Goal: Task Accomplishment & Management: Complete application form

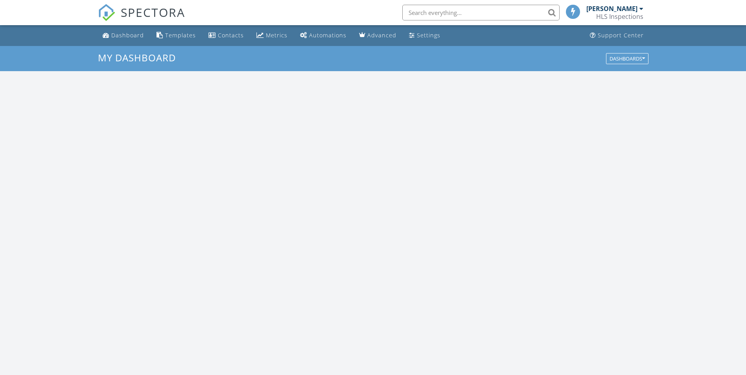
scroll to position [728, 758]
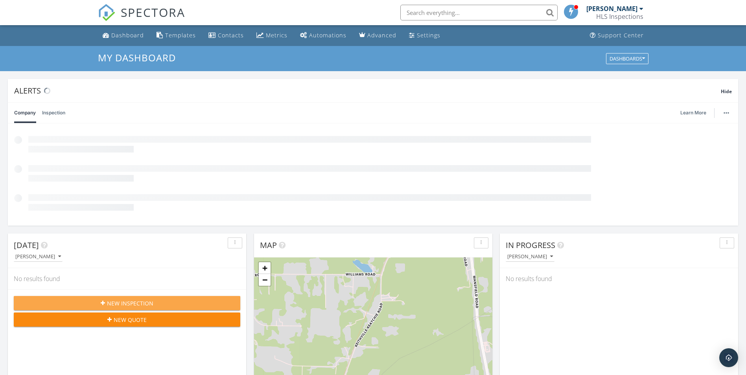
click at [147, 302] on span "New Inspection" at bounding box center [130, 303] width 46 height 8
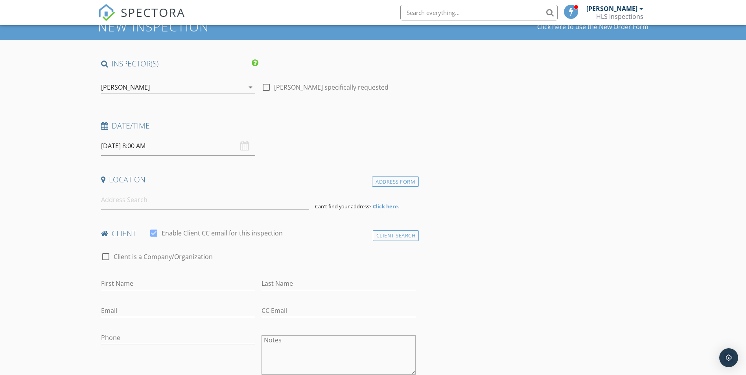
scroll to position [39, 0]
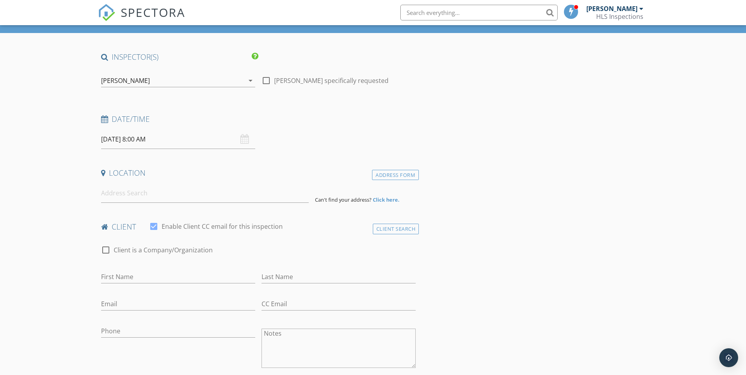
click at [244, 143] on div "09/29/2025 8:00 AM" at bounding box center [178, 139] width 154 height 19
click at [245, 136] on div "09/29/2025 8:00 AM" at bounding box center [178, 139] width 154 height 19
click at [139, 142] on input "09/29/2025 8:00 AM" at bounding box center [178, 139] width 154 height 19
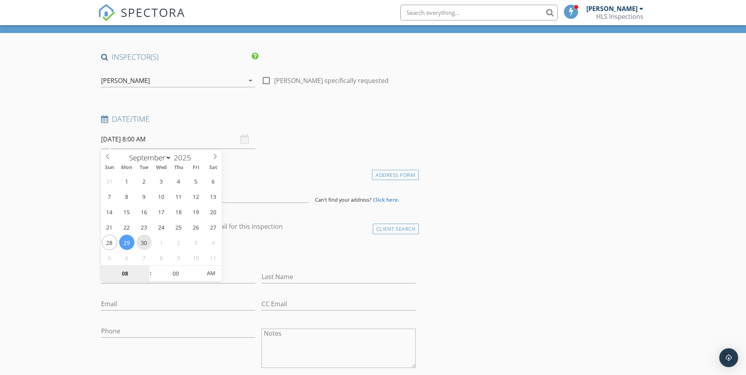
type input "[DATE] 8:00 AM"
click at [298, 239] on div "check_box_outline_blank Client is a Company/Organization" at bounding box center [258, 250] width 321 height 27
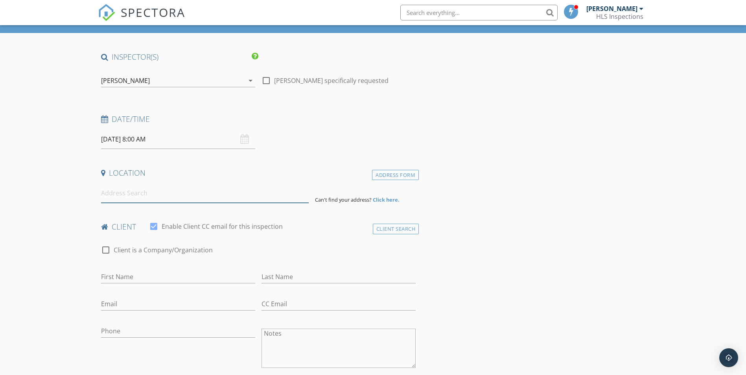
click at [164, 196] on input at bounding box center [205, 193] width 208 height 19
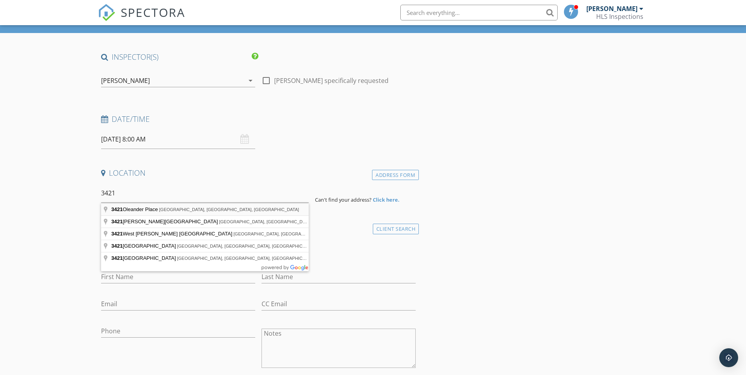
type input "3421 Oleander Place, Bossier City, LA, USA"
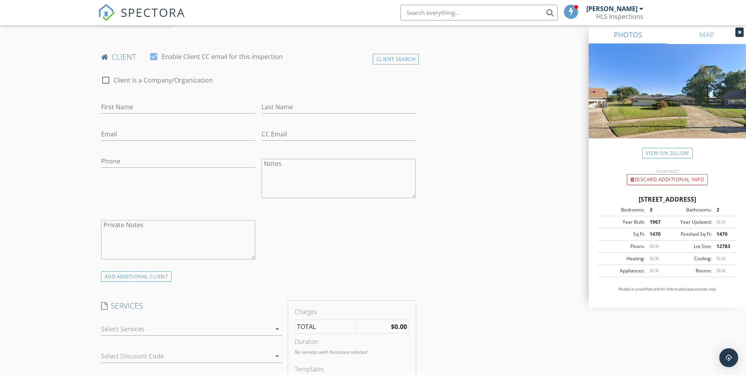
scroll to position [354, 0]
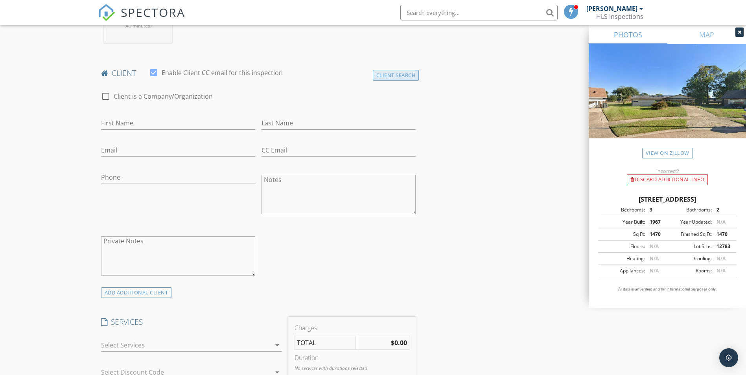
click at [397, 73] on div "Client Search" at bounding box center [396, 75] width 46 height 11
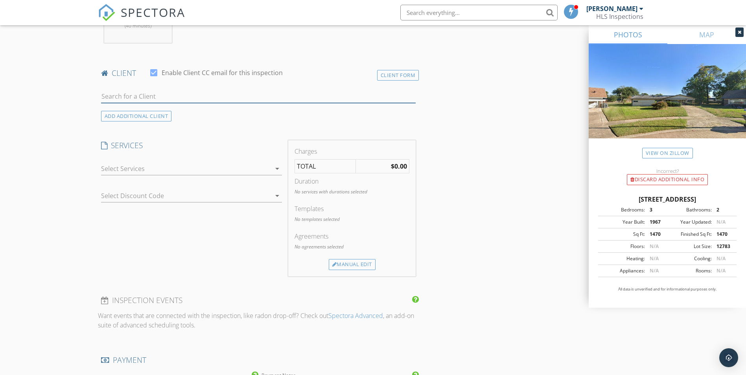
click at [226, 99] on input "text" at bounding box center [258, 96] width 315 height 13
type input "kade"
click at [221, 107] on li "Kade Dean kadedean5@gmail.com" at bounding box center [258, 114] width 314 height 22
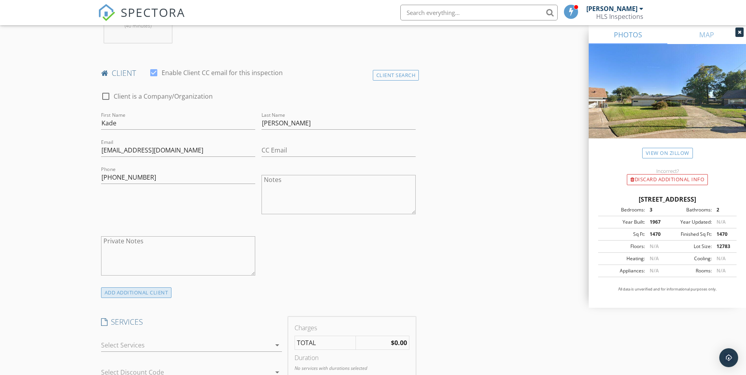
click at [134, 294] on div "ADD ADDITIONAL client" at bounding box center [136, 292] width 71 height 11
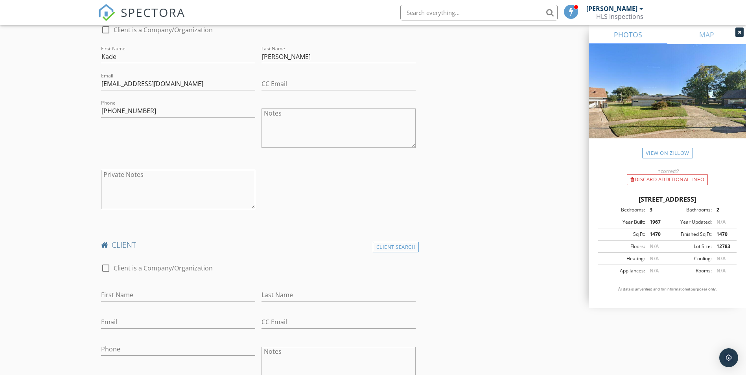
scroll to position [432, 0]
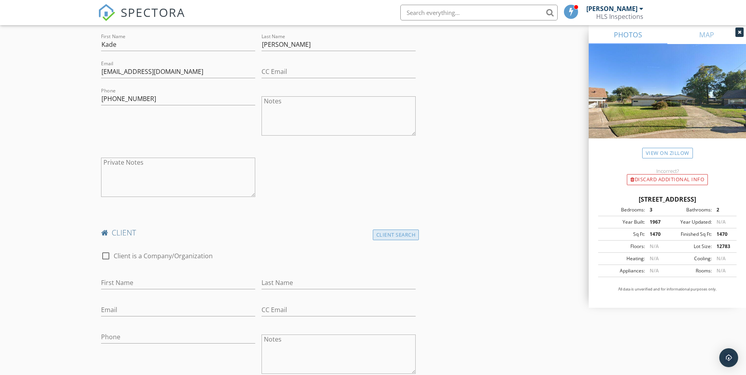
click at [397, 233] on div "Client Search" at bounding box center [396, 235] width 46 height 11
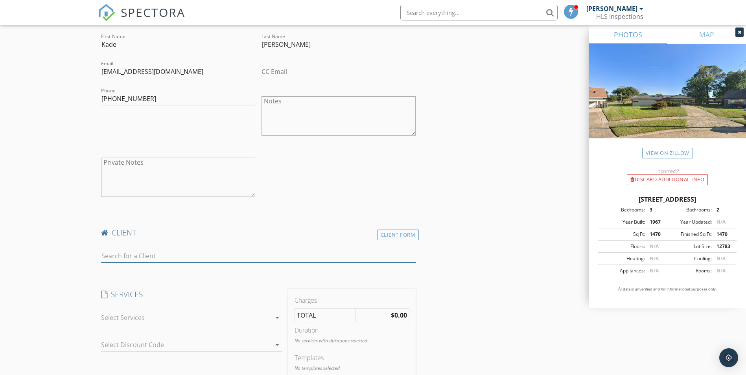
click at [142, 251] on input "text" at bounding box center [258, 256] width 315 height 13
type input "kay"
click at [158, 275] on div "[EMAIL_ADDRESS][DOMAIN_NAME]" at bounding box center [162, 278] width 79 height 6
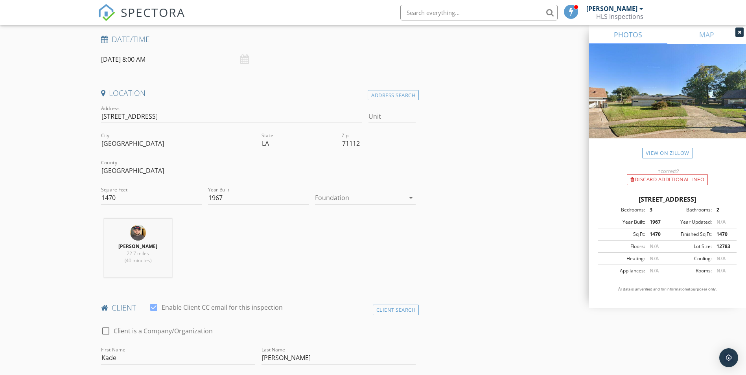
scroll to position [118, 0]
click at [394, 197] on div at bounding box center [360, 199] width 90 height 13
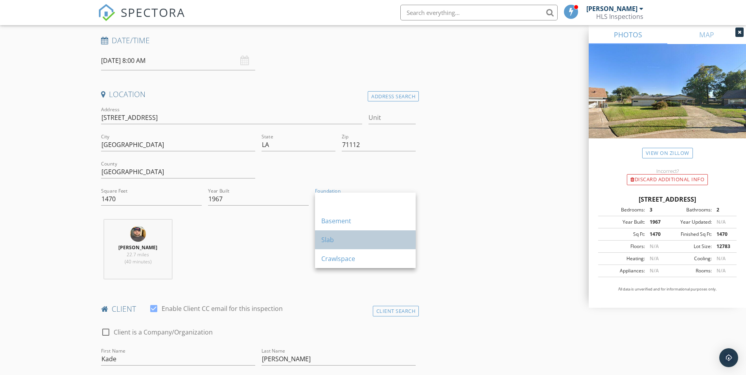
click at [329, 239] on div "Slab" at bounding box center [365, 239] width 88 height 9
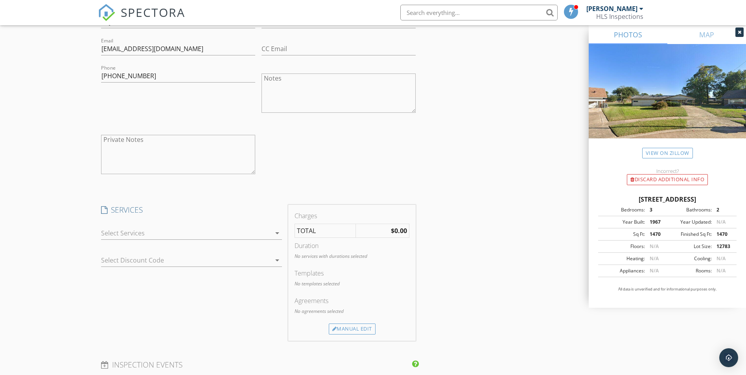
scroll to position [747, 0]
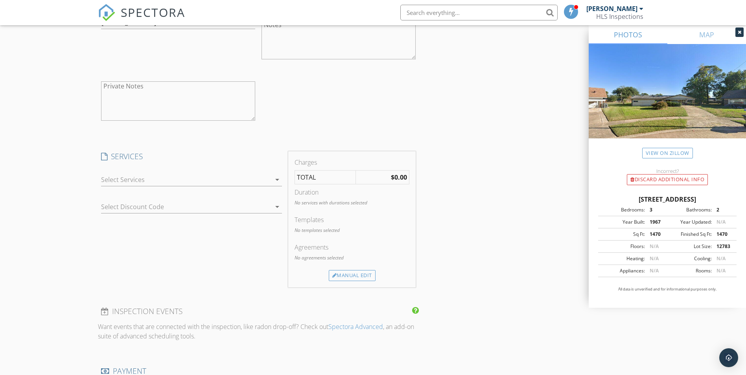
click at [277, 178] on icon "arrow_drop_down" at bounding box center [276, 179] width 9 height 9
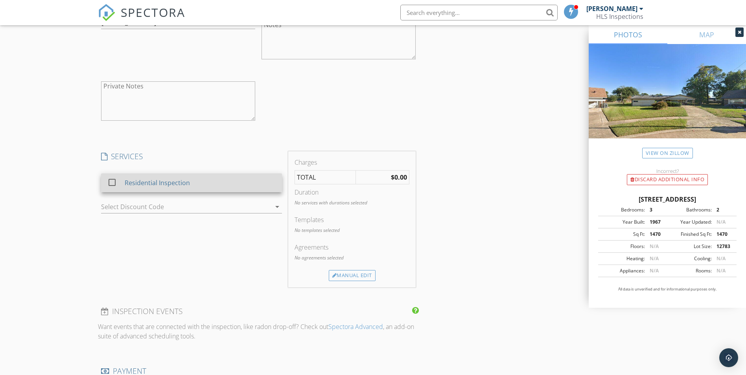
click at [247, 182] on div "Residential Inspection" at bounding box center [199, 183] width 151 height 16
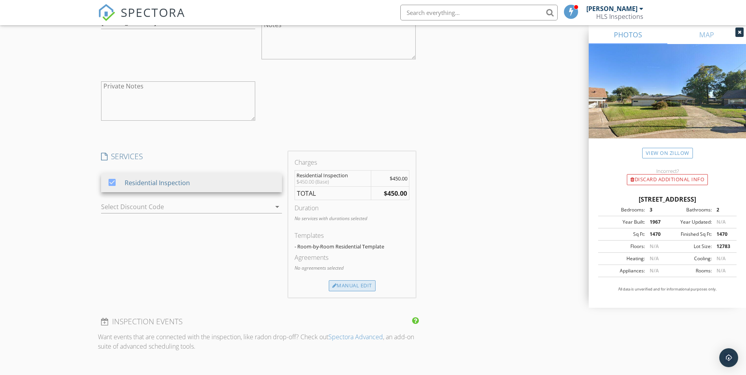
click at [353, 289] on div "Manual Edit" at bounding box center [352, 285] width 47 height 11
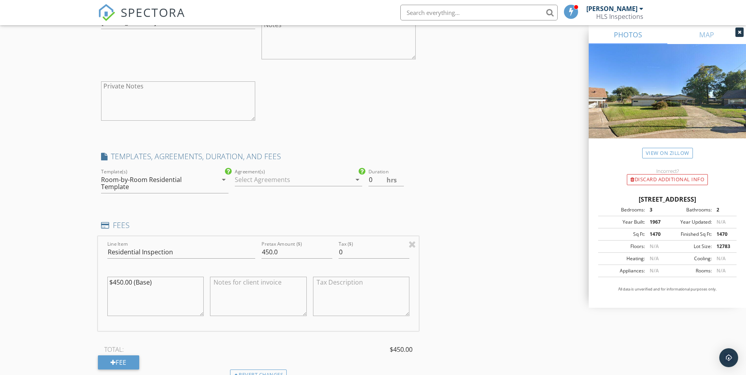
click at [315, 177] on div at bounding box center [293, 179] width 116 height 13
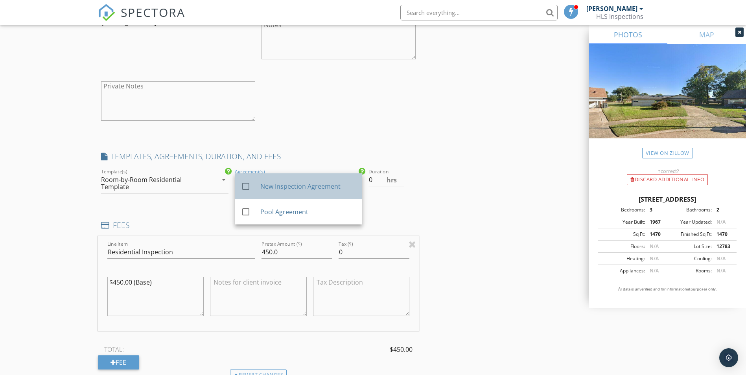
click at [304, 188] on div "New Inspection Agreement" at bounding box center [308, 186] width 96 height 9
click at [464, 201] on div "INSPECTOR(S) check_box Hunter Sepulvado PRIMARY Hunter Sepulvado arrow_drop_dow…" at bounding box center [373, 149] width 550 height 1610
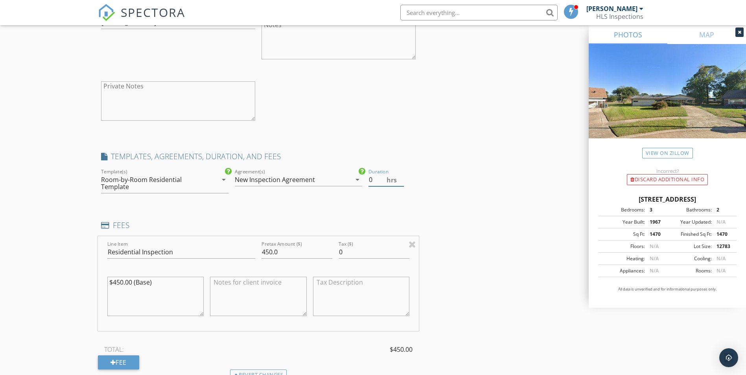
click at [385, 180] on input "0" at bounding box center [385, 179] width 35 height 13
click at [401, 177] on input "0.5" at bounding box center [385, 179] width 35 height 13
click at [401, 177] on input "1" at bounding box center [385, 179] width 35 height 13
click at [401, 177] on input "2.5" at bounding box center [385, 179] width 35 height 13
type input "3"
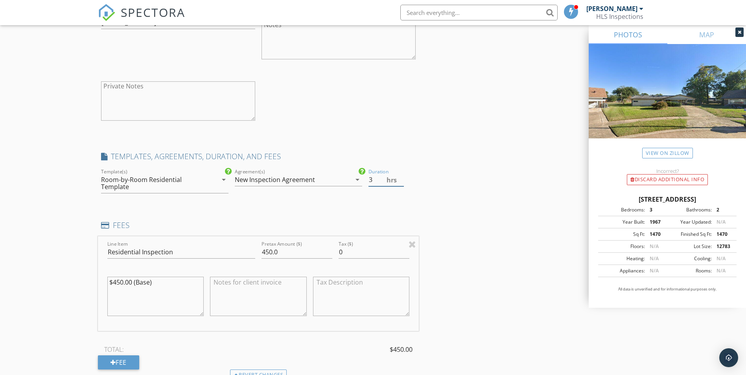
click at [401, 177] on input "3" at bounding box center [385, 179] width 35 height 13
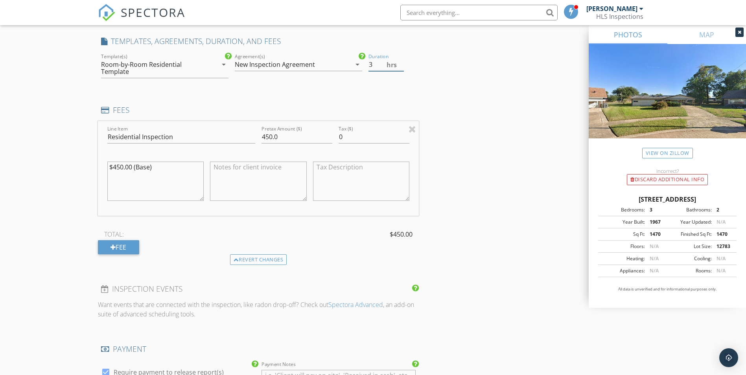
scroll to position [865, 0]
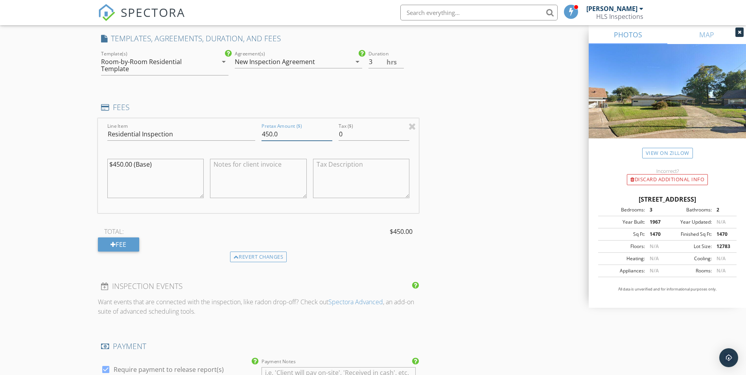
click at [271, 132] on input "450.0" at bounding box center [296, 134] width 71 height 13
click at [273, 136] on input "450375.0" at bounding box center [296, 134] width 71 height 13
type input "375.0"
click at [122, 165] on textarea "$450.00 (Base)" at bounding box center [155, 178] width 97 height 39
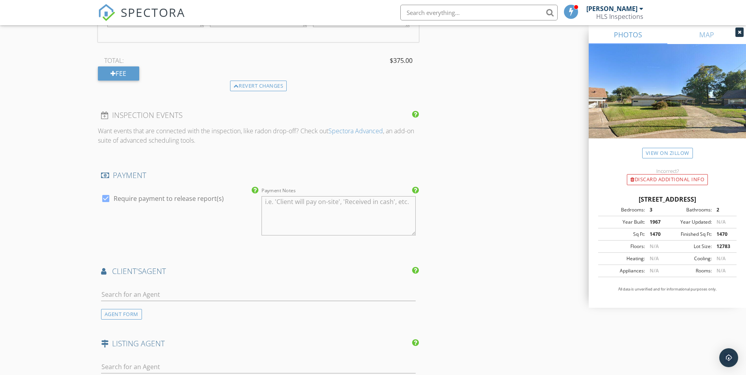
scroll to position [1061, 0]
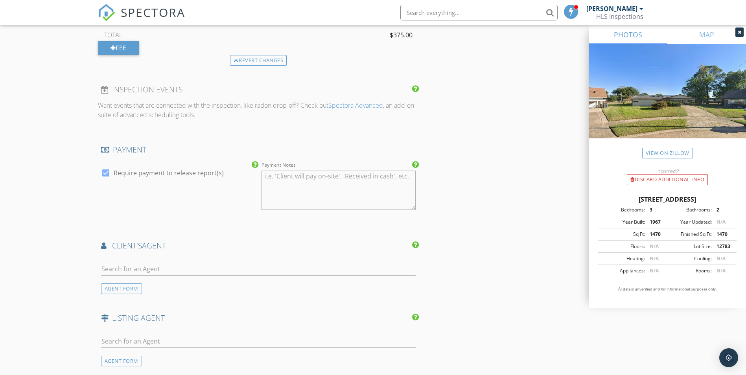
type textarea "$375.00 (Base)"
click at [222, 272] on input "text" at bounding box center [258, 269] width 315 height 13
type input "kath"
click at [203, 290] on li "Kathryn Davis Rachel & Co." at bounding box center [258, 287] width 314 height 22
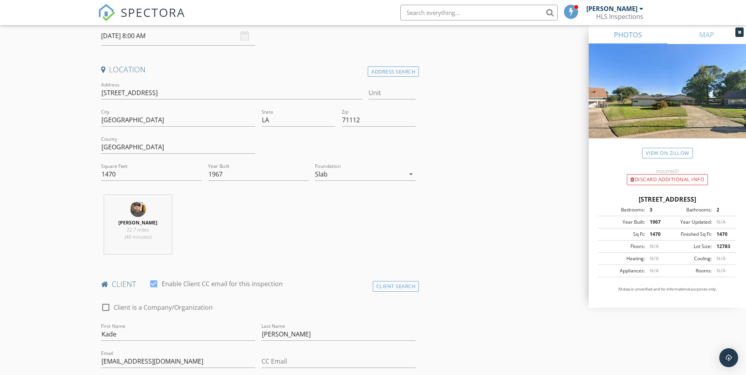
scroll to position [118, 0]
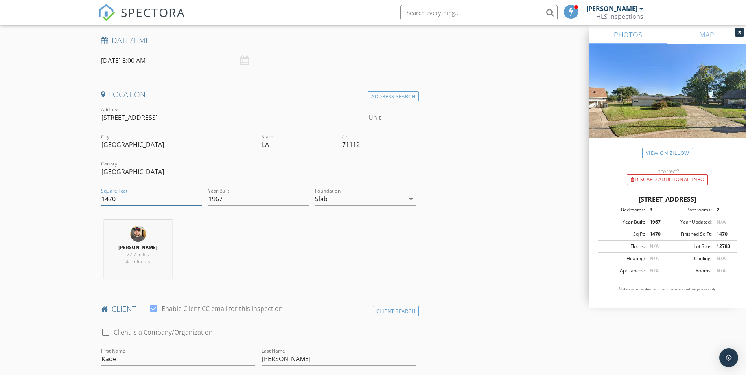
click at [162, 200] on input "1470" at bounding box center [151, 199] width 101 height 13
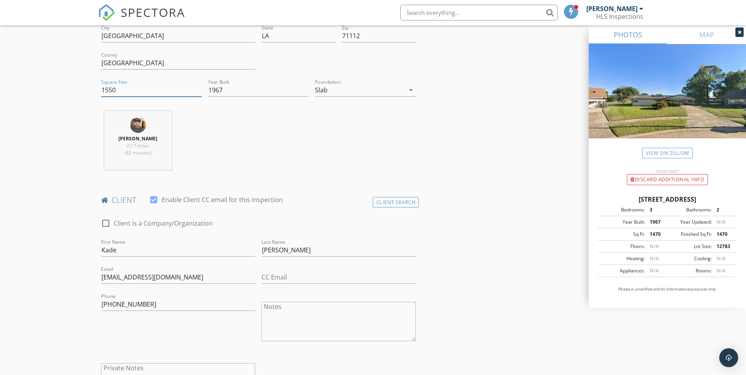
scroll to position [69, 0]
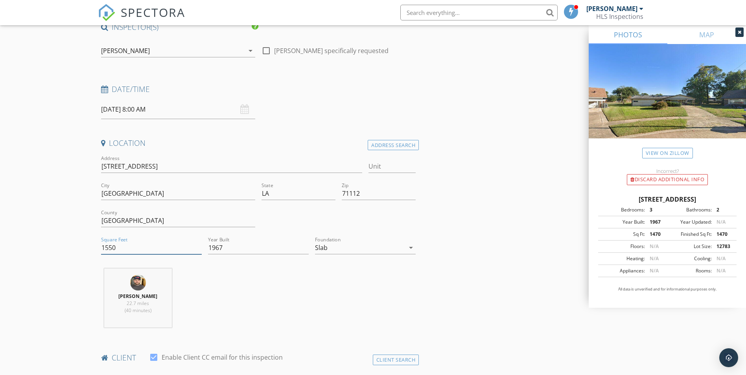
type input "1550"
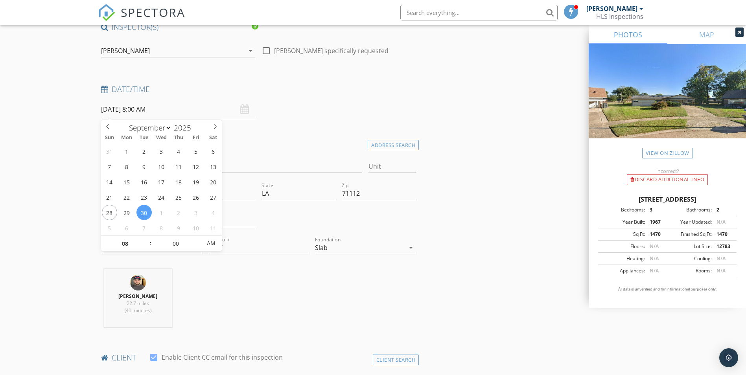
click at [246, 116] on input "[DATE] 8:00 AM" at bounding box center [178, 109] width 154 height 19
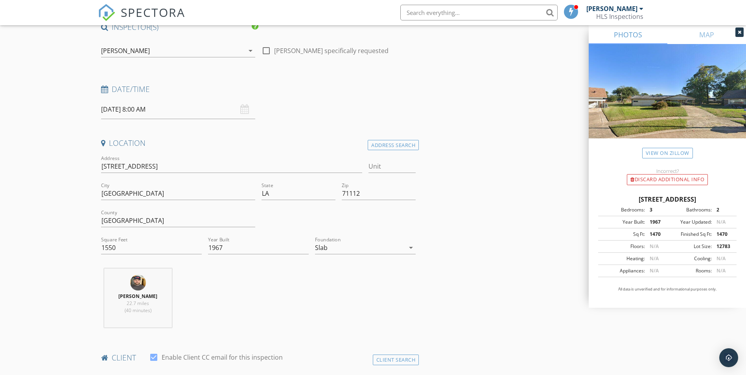
click at [276, 144] on h4 "Location" at bounding box center [258, 143] width 315 height 10
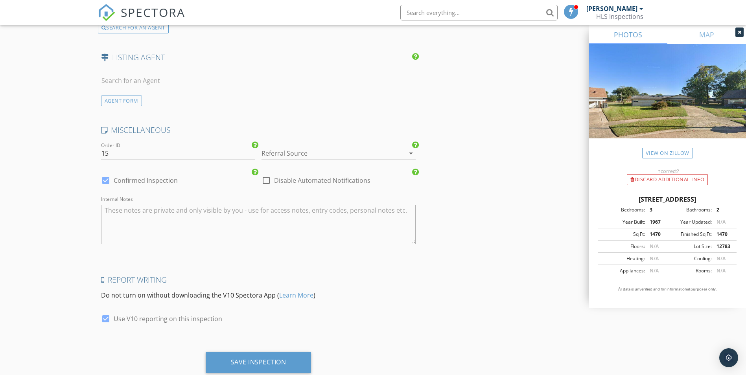
scroll to position [1524, 0]
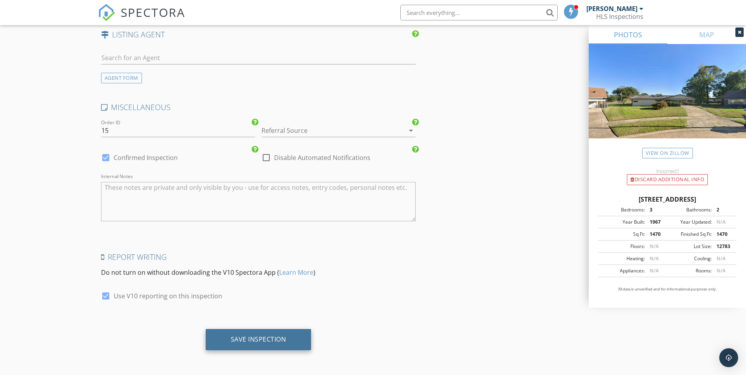
click at [275, 335] on div "Save Inspection" at bounding box center [259, 339] width 106 height 21
